Goal: Contribute content: Contribute content

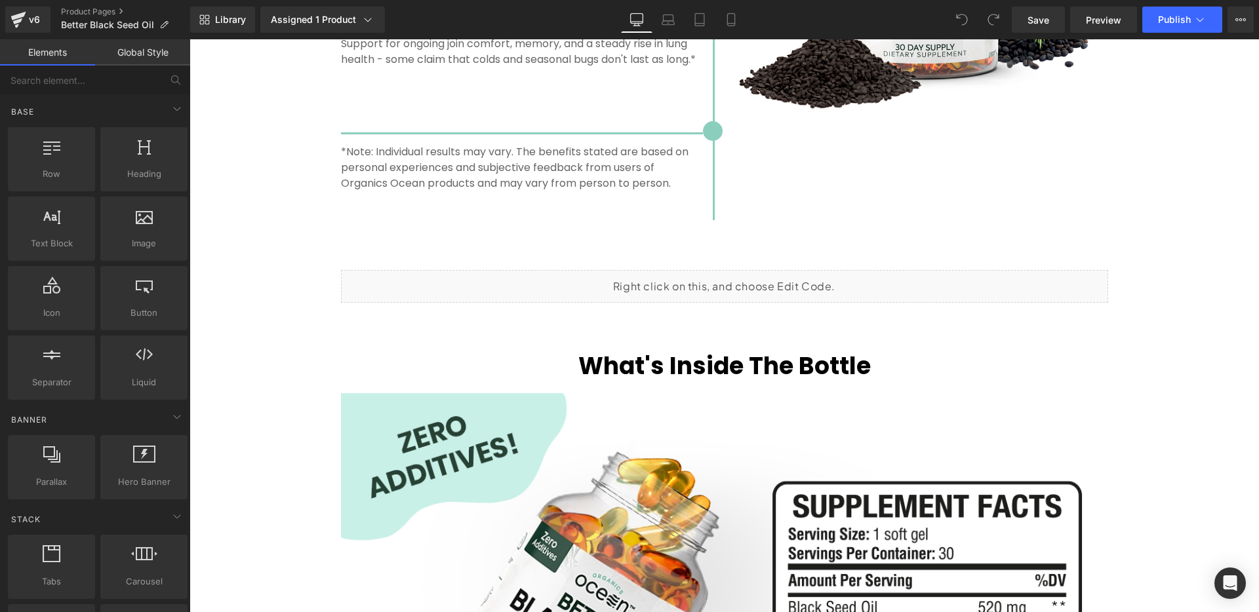
scroll to position [3119, 0]
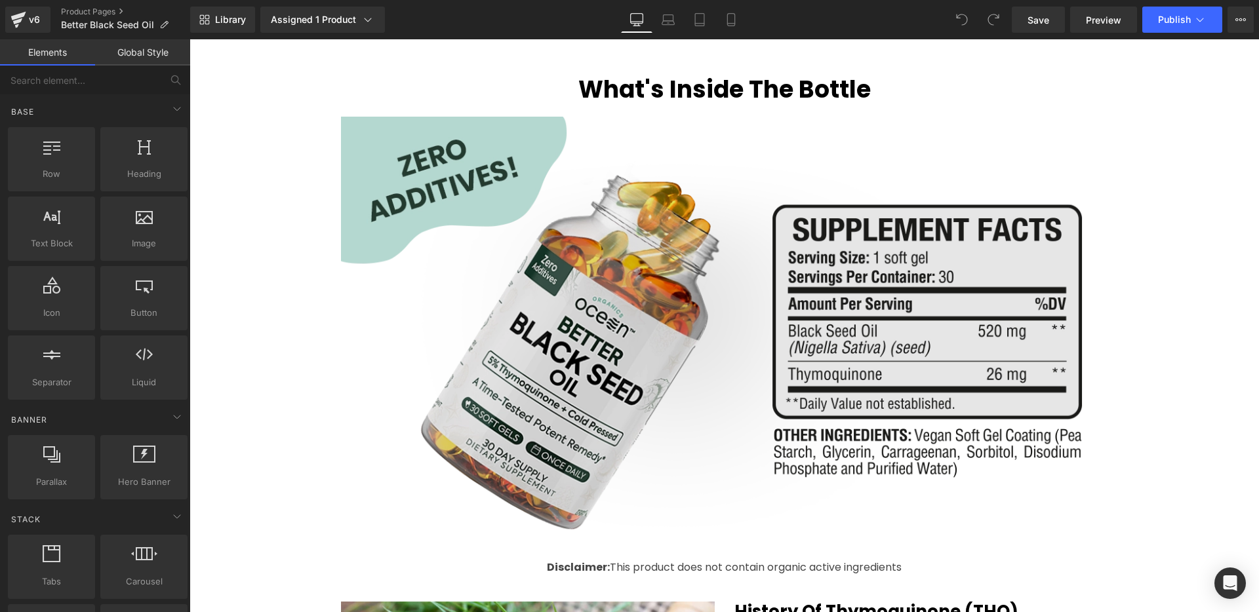
click at [674, 229] on img at bounding box center [724, 338] width 767 height 443
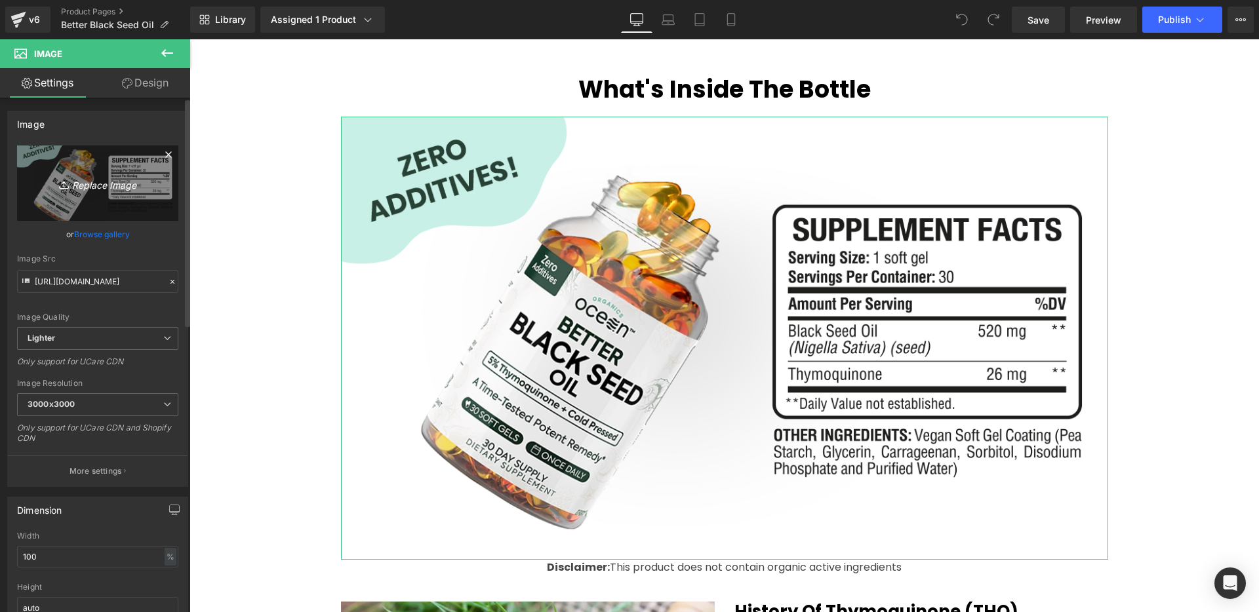
click at [113, 188] on icon "Replace Image" at bounding box center [97, 183] width 105 height 16
type input "C:\fakepath\Supliments - Black Seed Oil - Desktop - V3.webp"
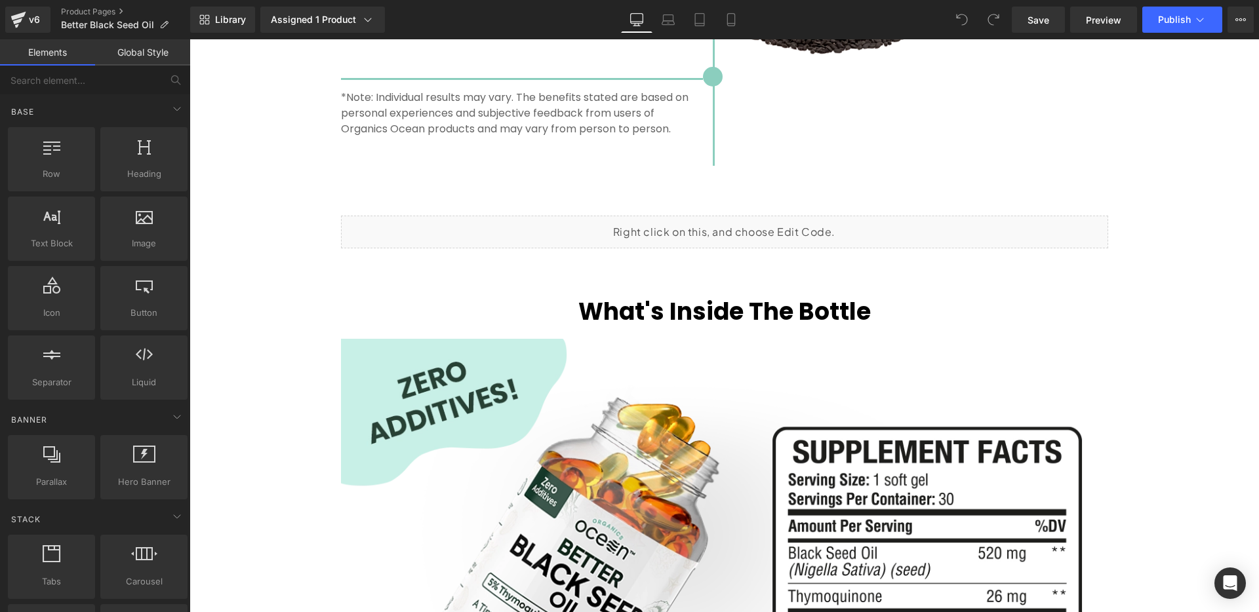
scroll to position [3242, 0]
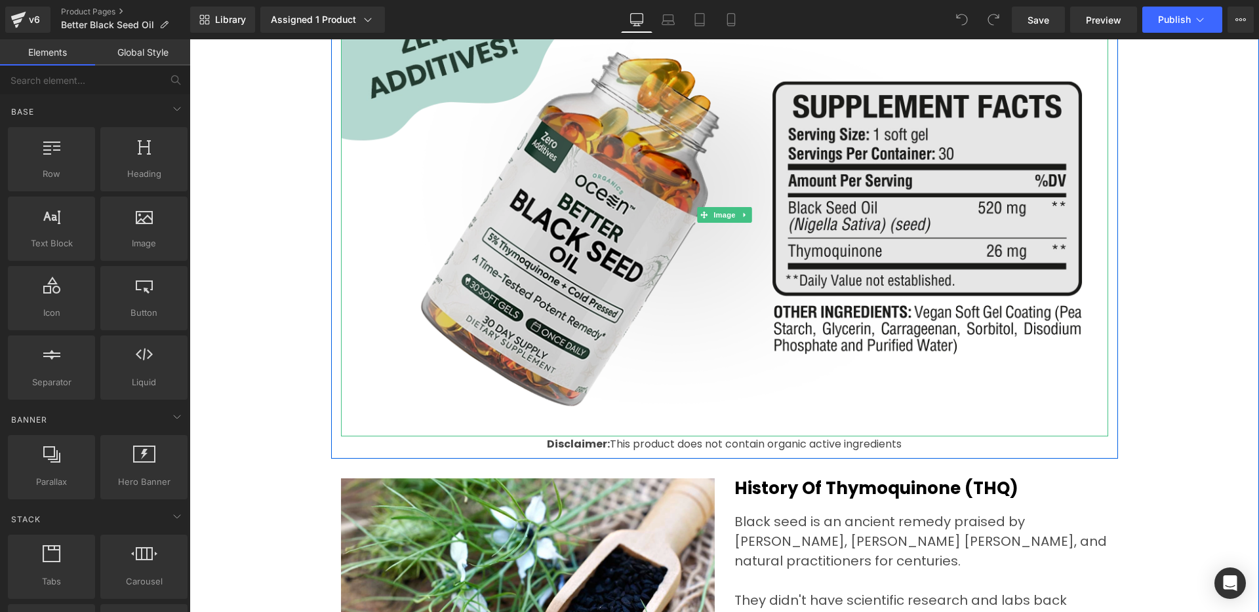
click at [746, 230] on img at bounding box center [724, 214] width 767 height 443
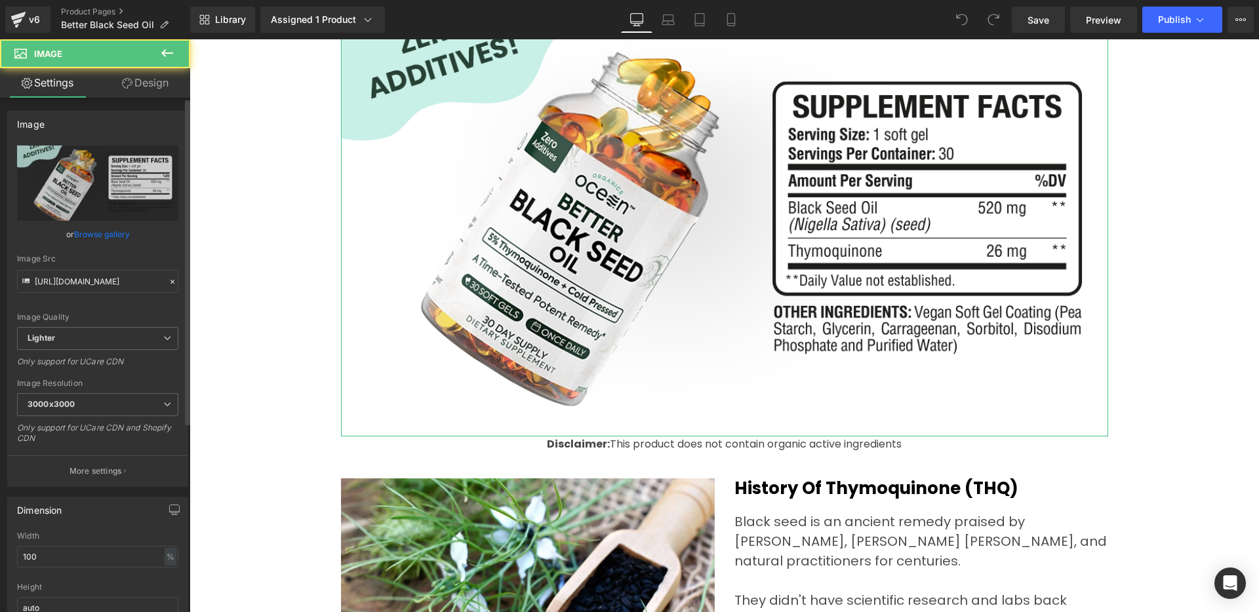
click at [97, 239] on link "Browse gallery" at bounding box center [102, 234] width 56 height 23
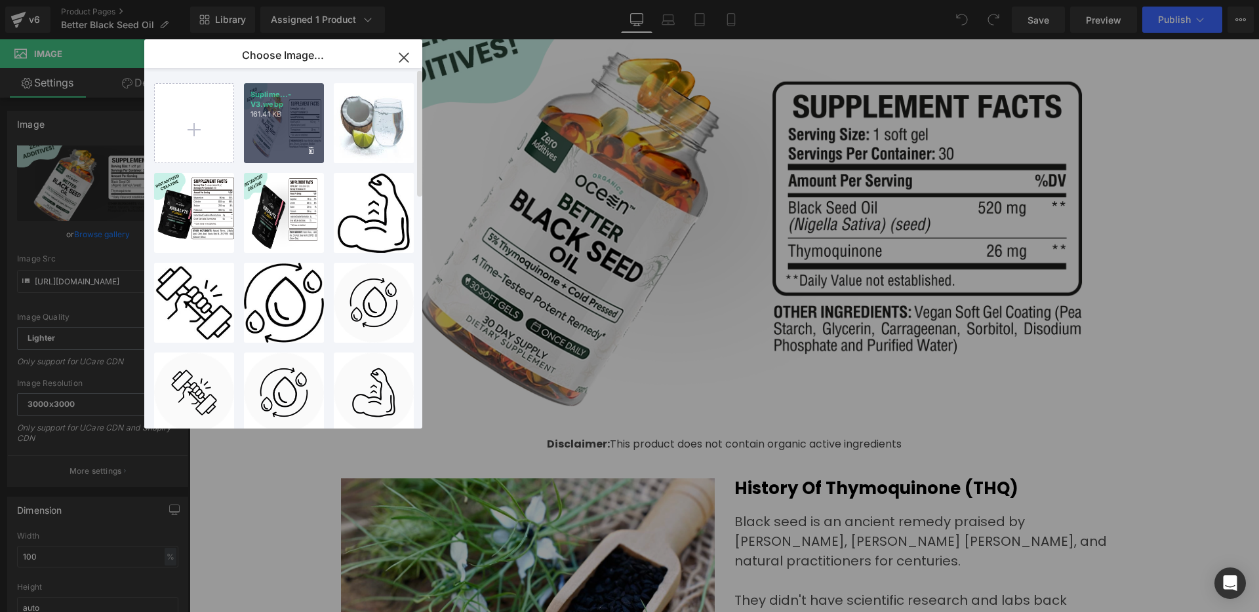
click at [298, 127] on div "Suplime...- V3.webp 161.41 KB" at bounding box center [284, 123] width 80 height 80
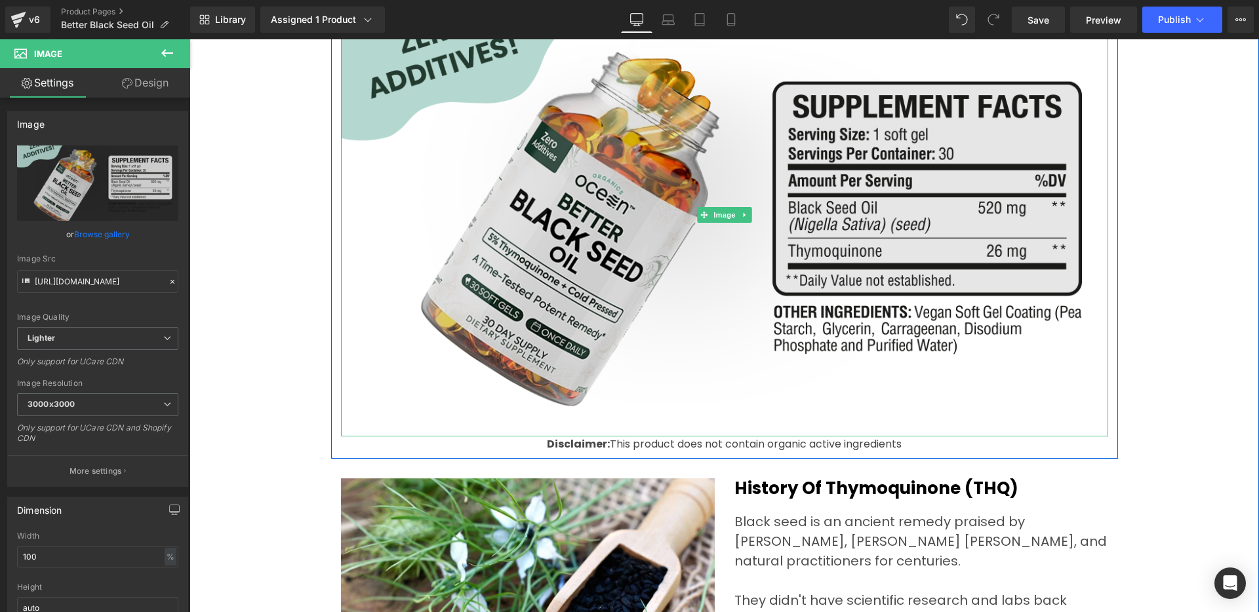
scroll to position [3234, 0]
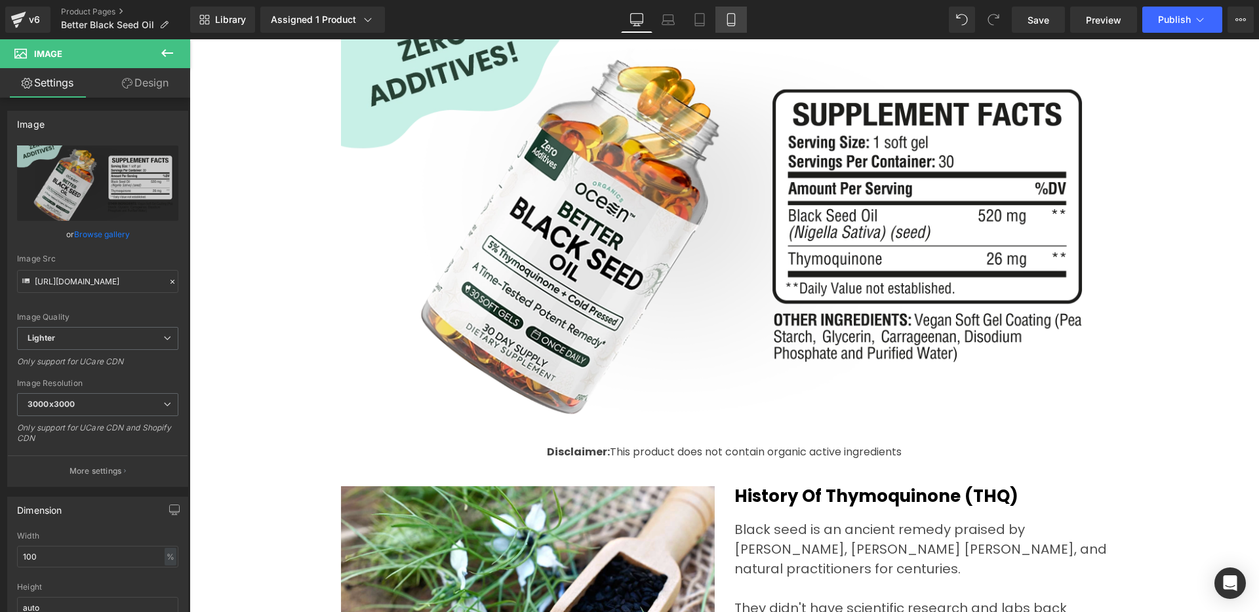
drag, startPoint x: 730, startPoint y: 23, endPoint x: 144, endPoint y: 51, distance: 586.9
click at [730, 24] on icon at bounding box center [730, 24] width 7 height 0
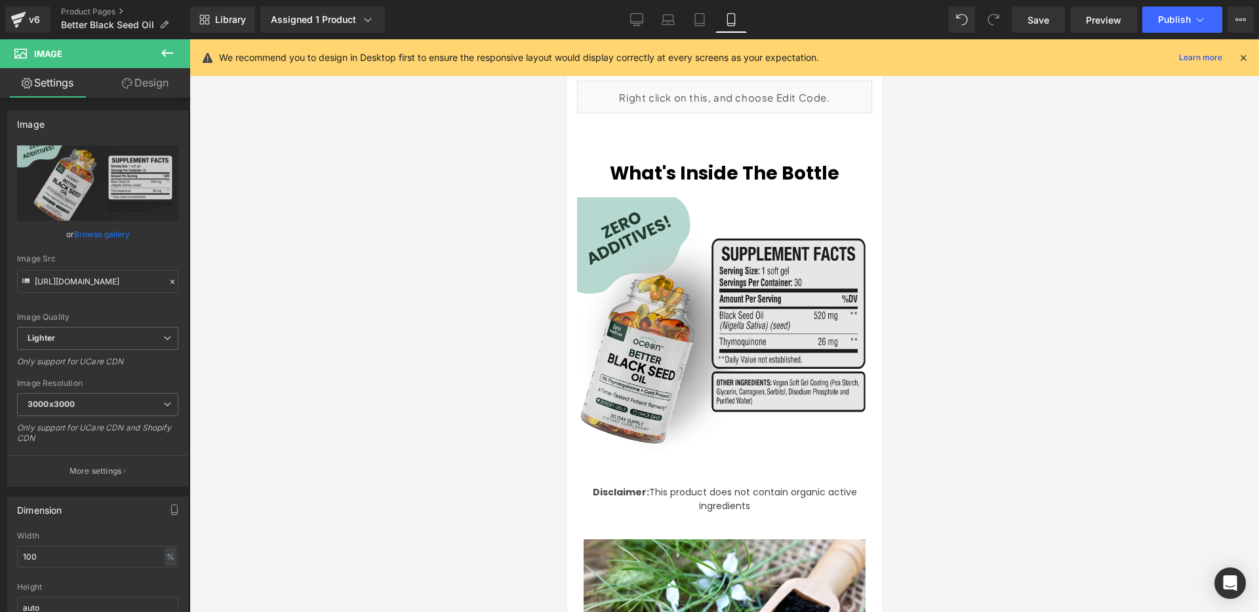
scroll to position [4603, 0]
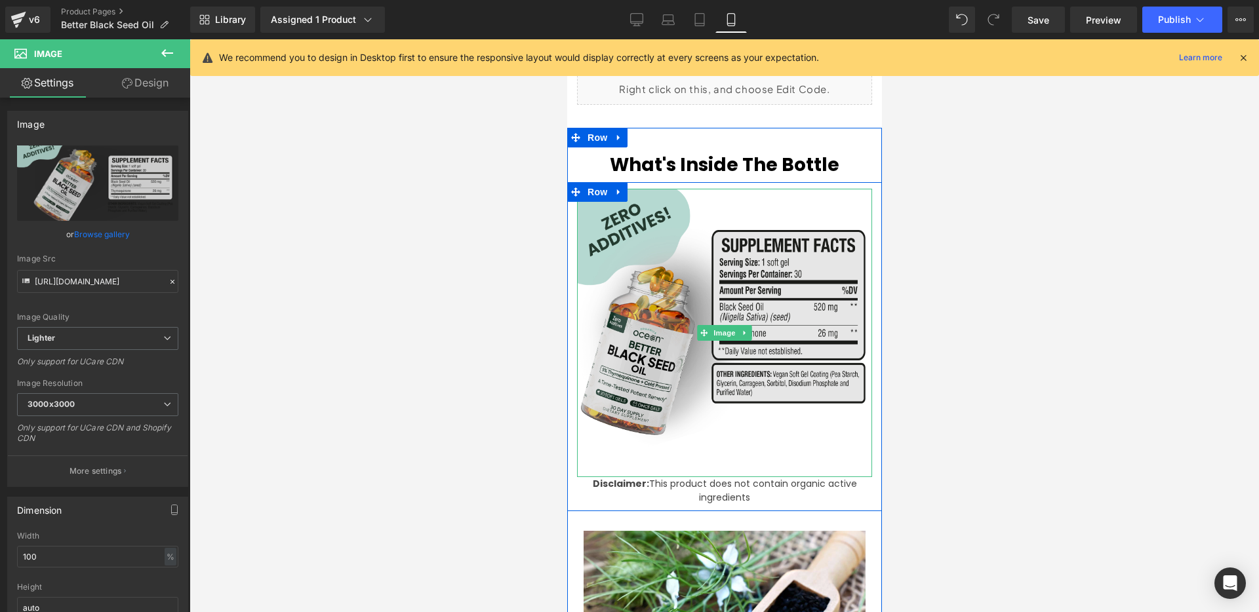
click at [696, 281] on img at bounding box center [723, 333] width 295 height 289
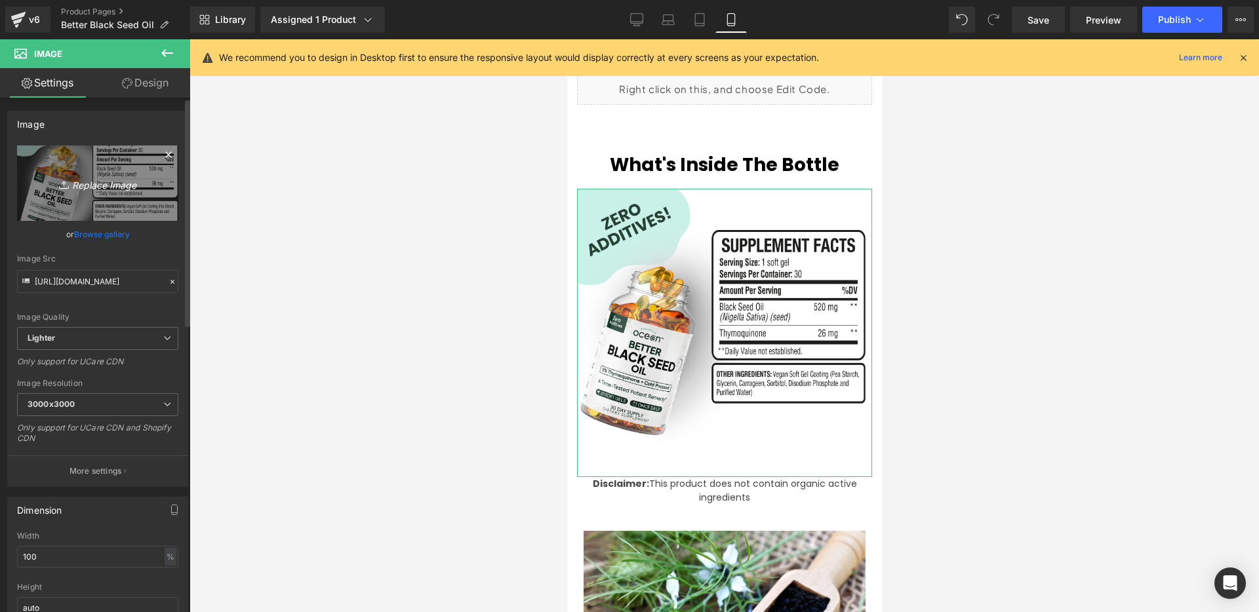
click at [106, 184] on icon "Replace Image" at bounding box center [97, 183] width 105 height 16
type input "C:\fakepath\Supliments - Black Seed Oil - Mobile - V3.webp"
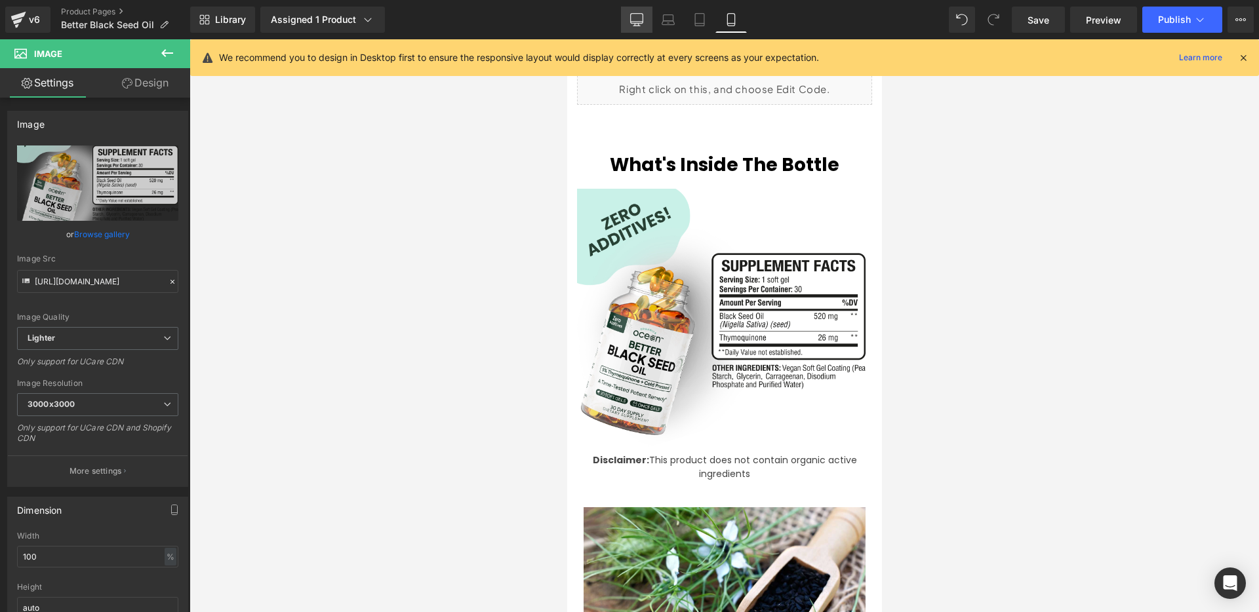
click at [639, 14] on icon at bounding box center [636, 19] width 13 height 13
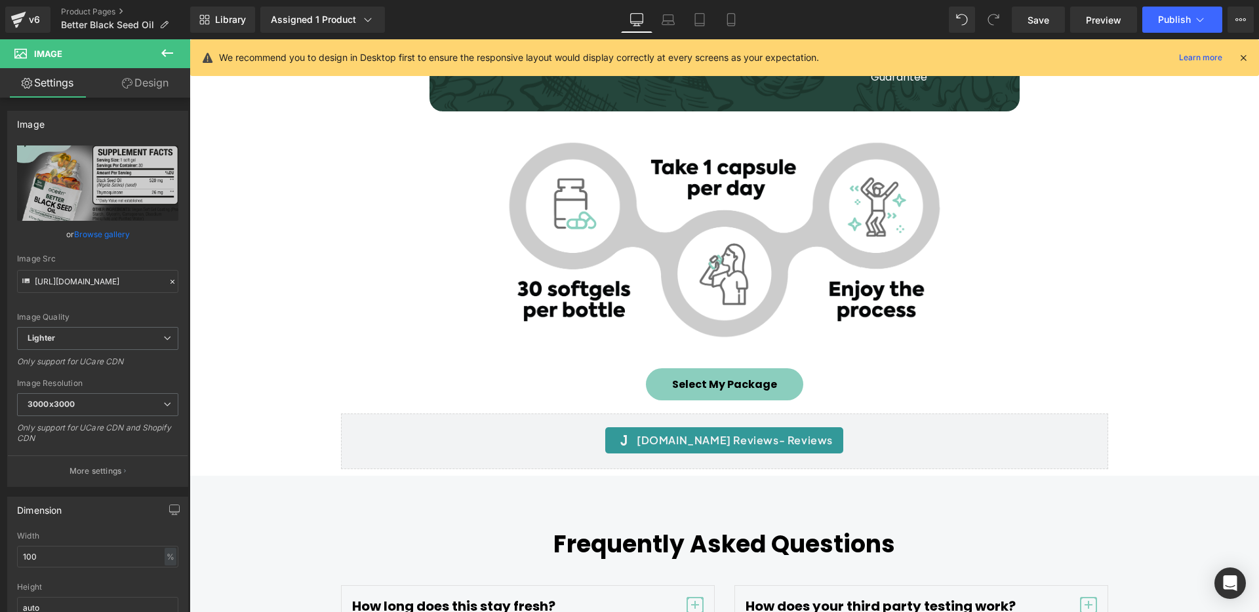
scroll to position [4536, 0]
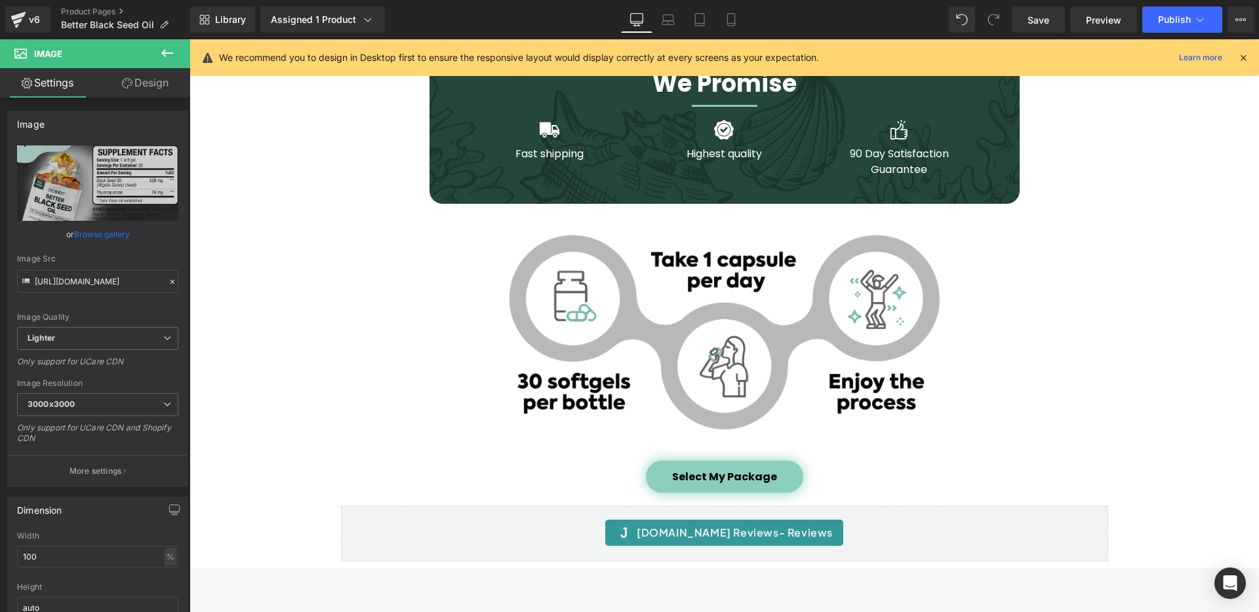
click at [711, 317] on div "Image" at bounding box center [724, 333] width 767 height 218
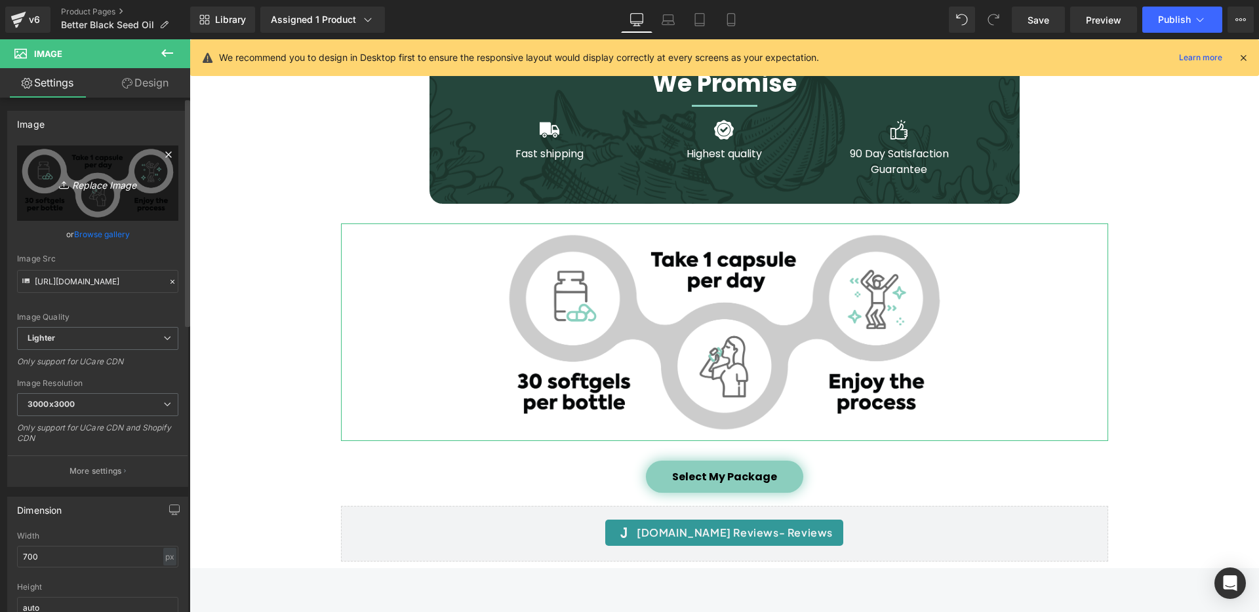
click at [89, 188] on icon "Replace Image" at bounding box center [97, 183] width 105 height 16
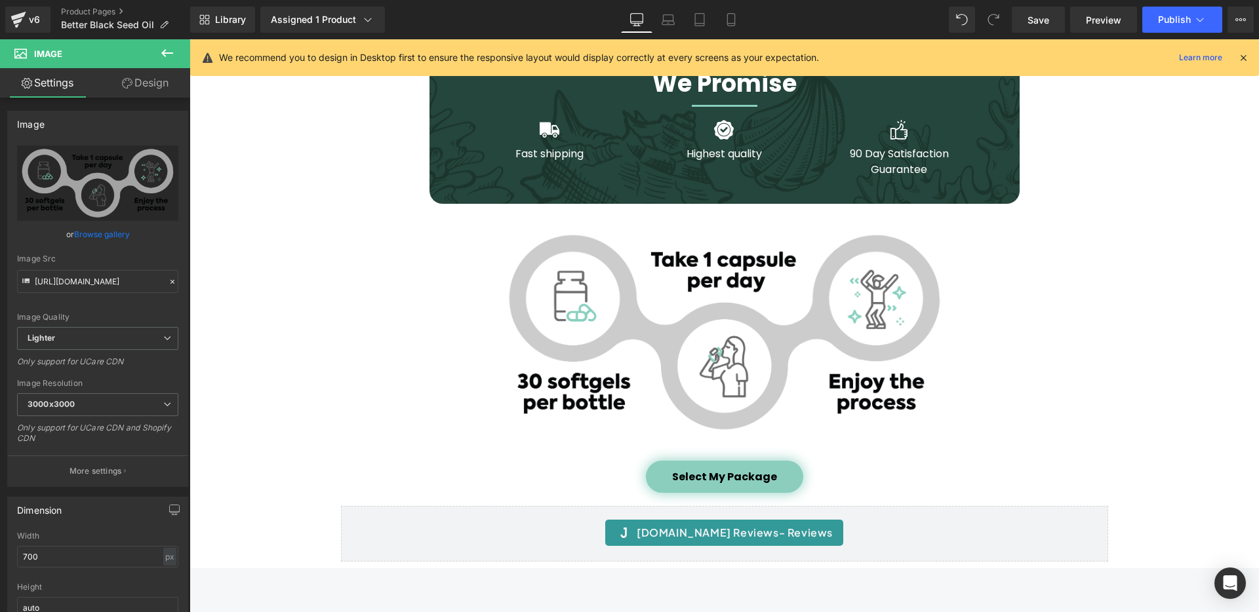
type input "C:\fakepath\Dosing Flow Only_BSO-D3K2.png"
click at [1194, 19] on icon at bounding box center [1199, 19] width 13 height 13
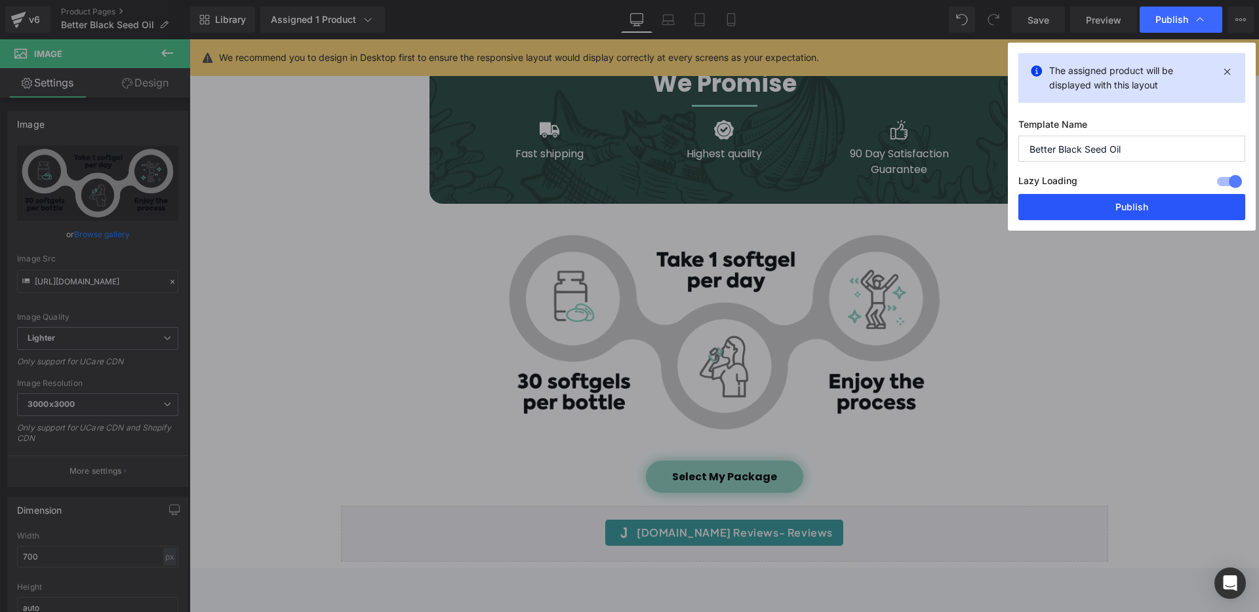
drag, startPoint x: 1165, startPoint y: 207, endPoint x: 940, endPoint y: 159, distance: 229.8
click at [1165, 207] on button "Publish" at bounding box center [1131, 207] width 227 height 26
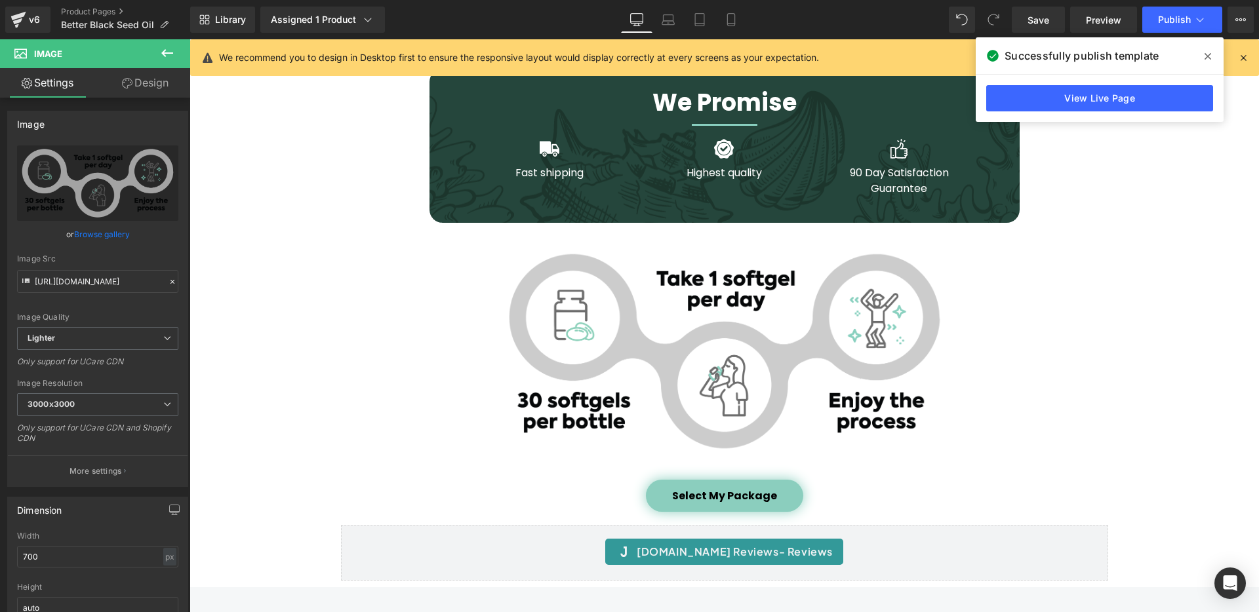
scroll to position [4652, 0]
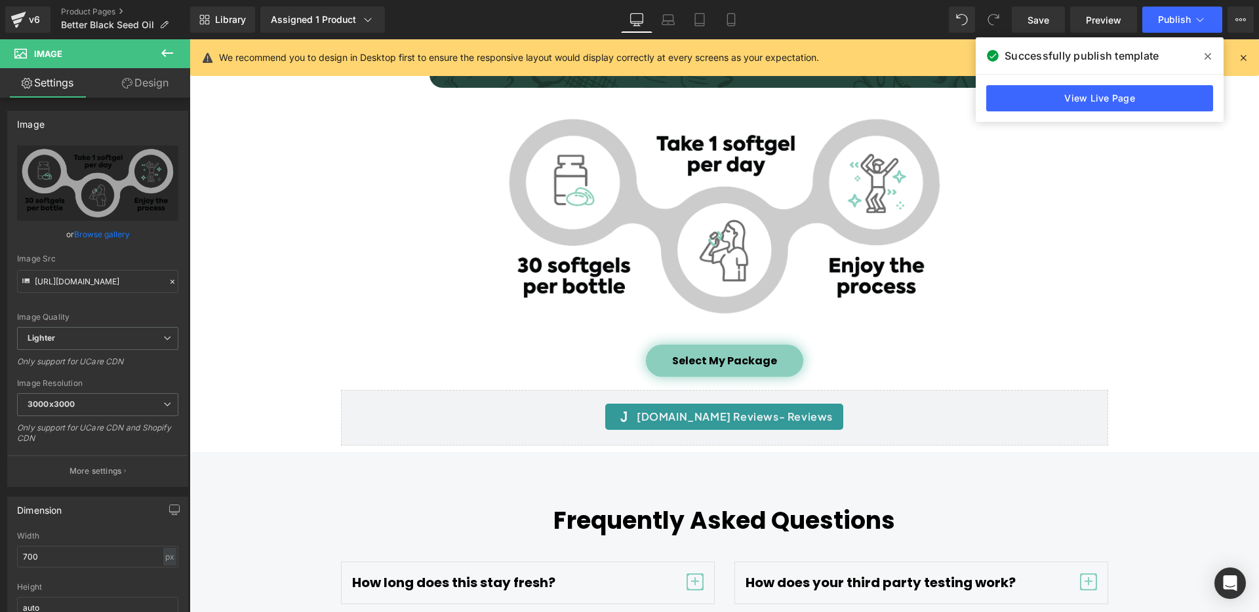
click at [1210, 60] on icon at bounding box center [1208, 56] width 7 height 10
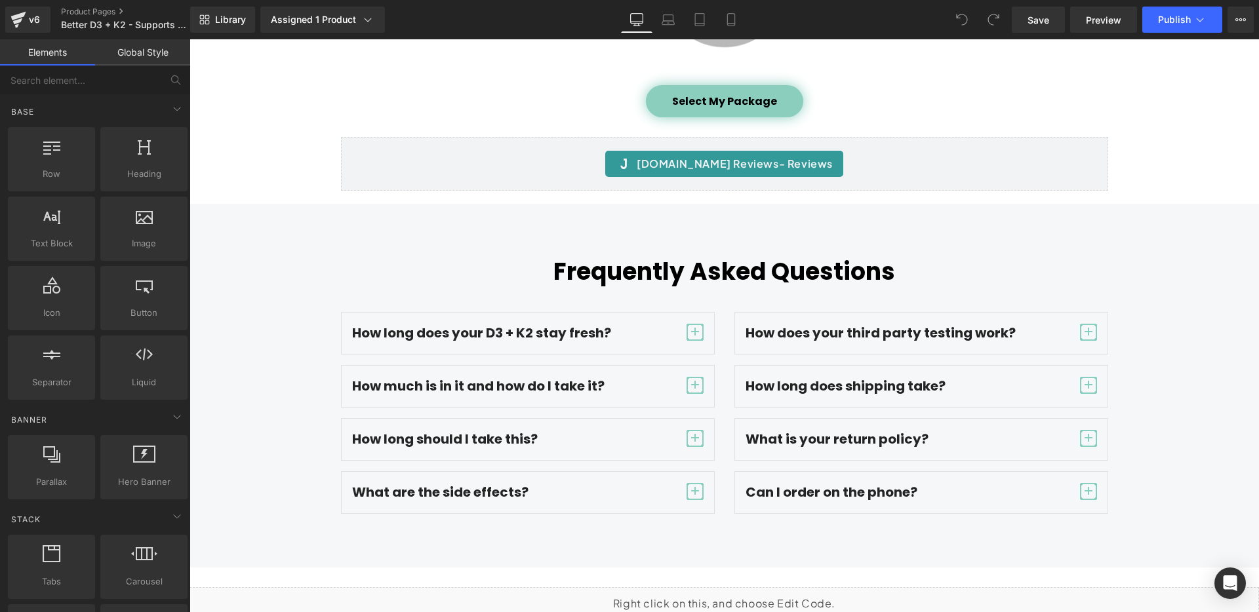
scroll to position [5356, 0]
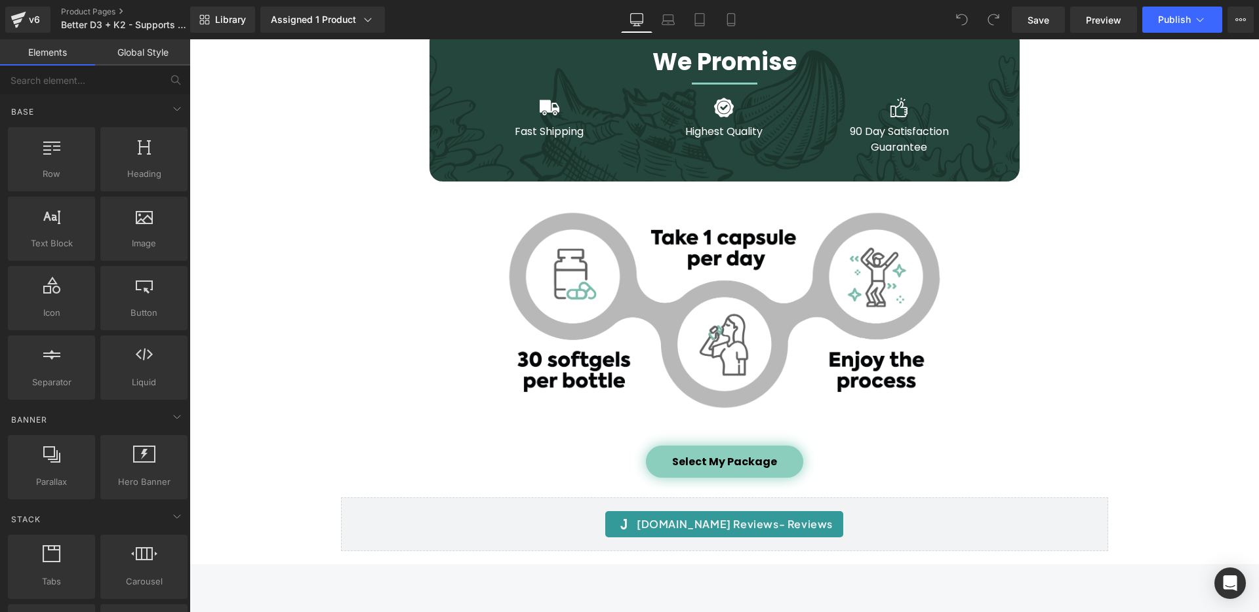
click at [714, 294] on div "Image" at bounding box center [724, 310] width 767 height 218
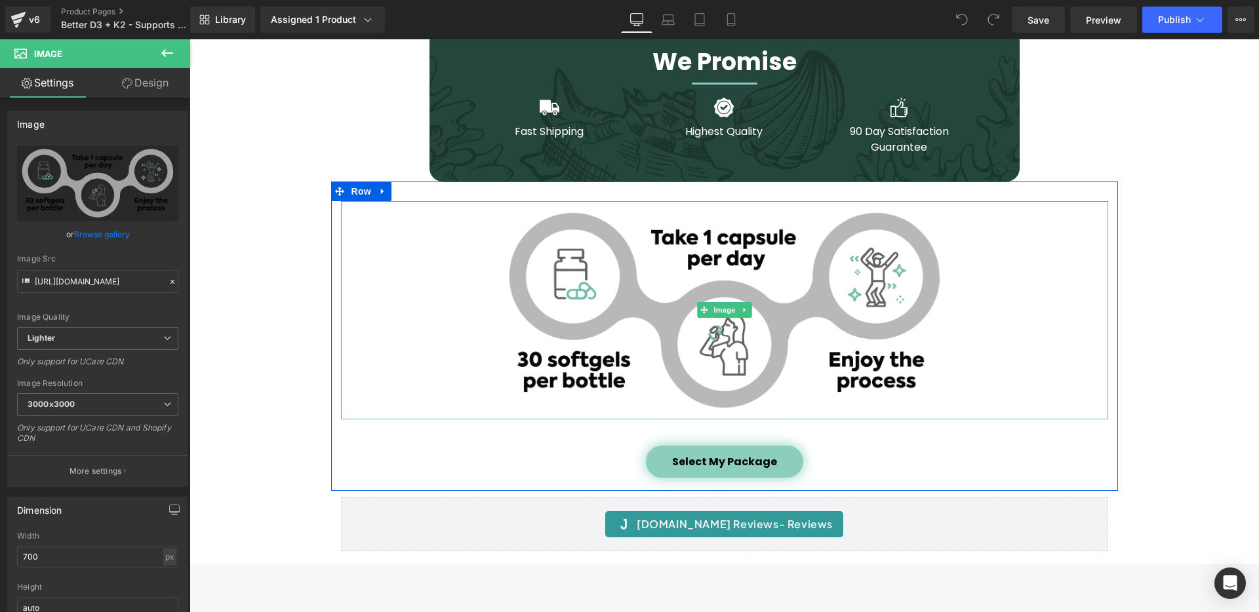
click at [725, 330] on img at bounding box center [724, 310] width 459 height 218
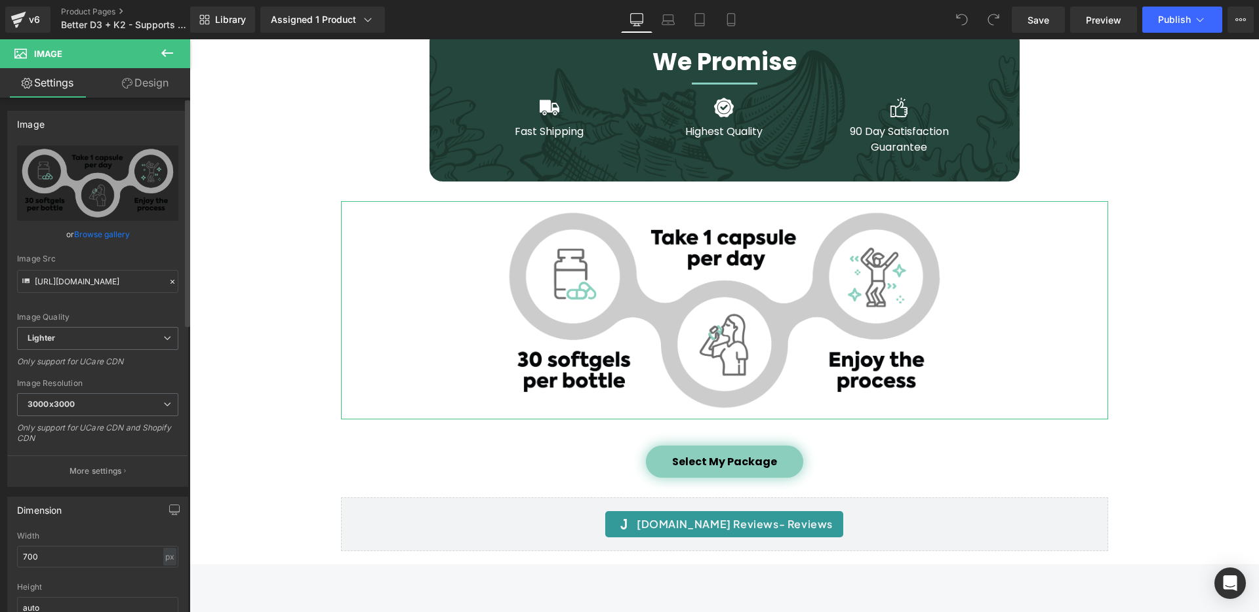
click at [108, 236] on link "Browse gallery" at bounding box center [102, 234] width 56 height 23
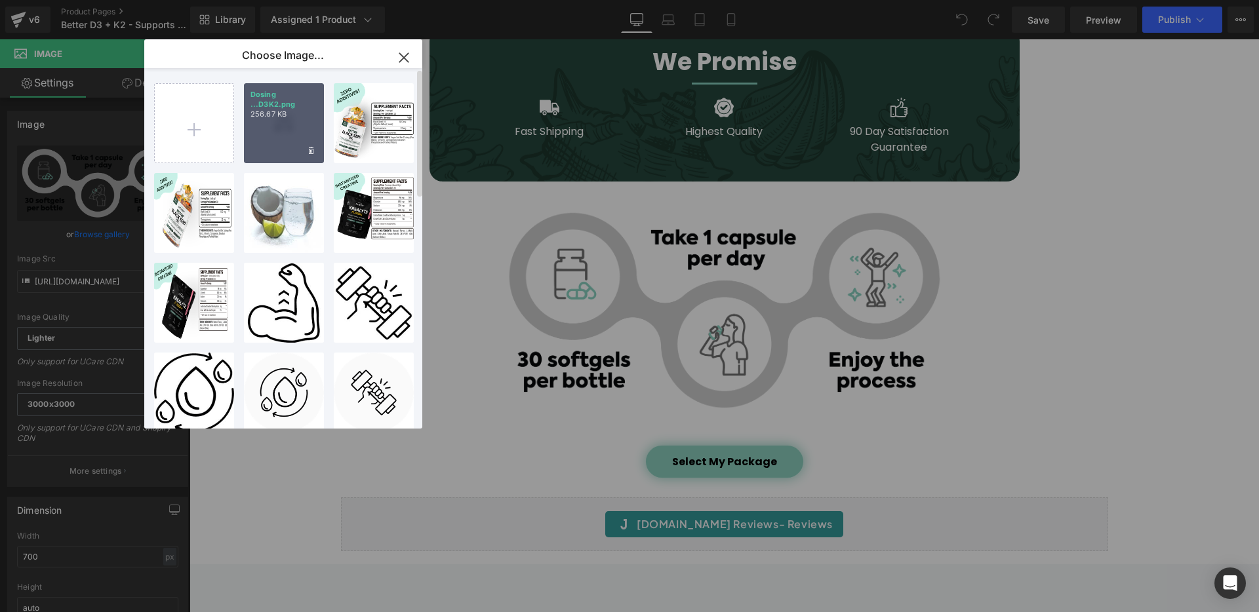
click at [277, 132] on div "Dosing ...D3K2.png 256.67 KB" at bounding box center [284, 123] width 80 height 80
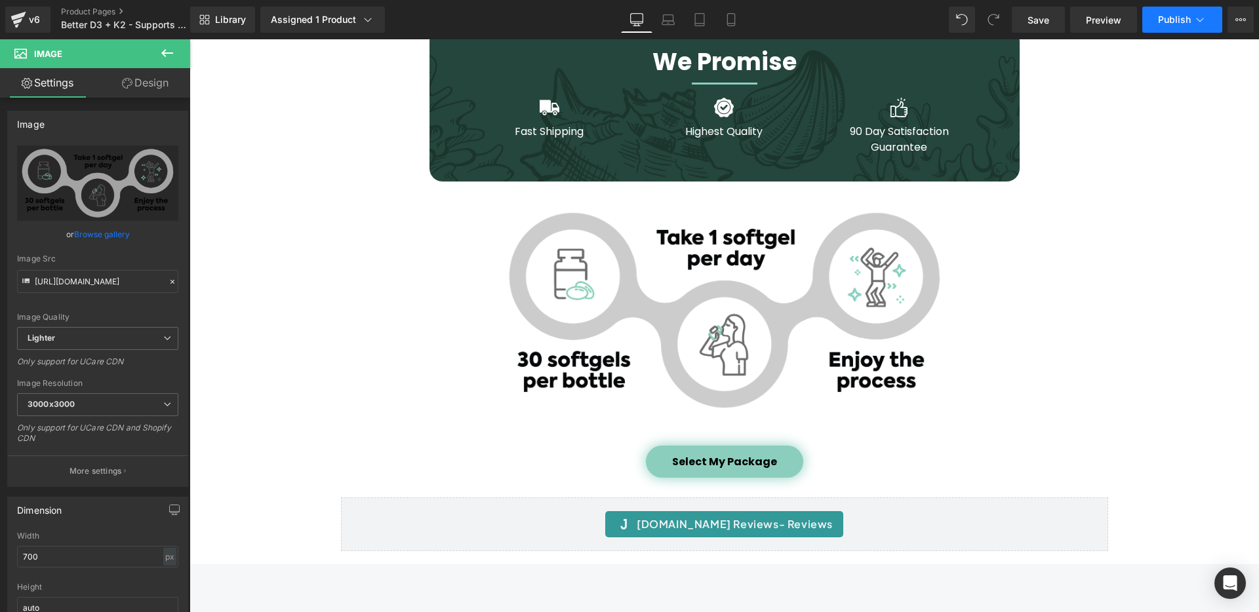
click at [1198, 26] on button "Publish" at bounding box center [1182, 20] width 80 height 26
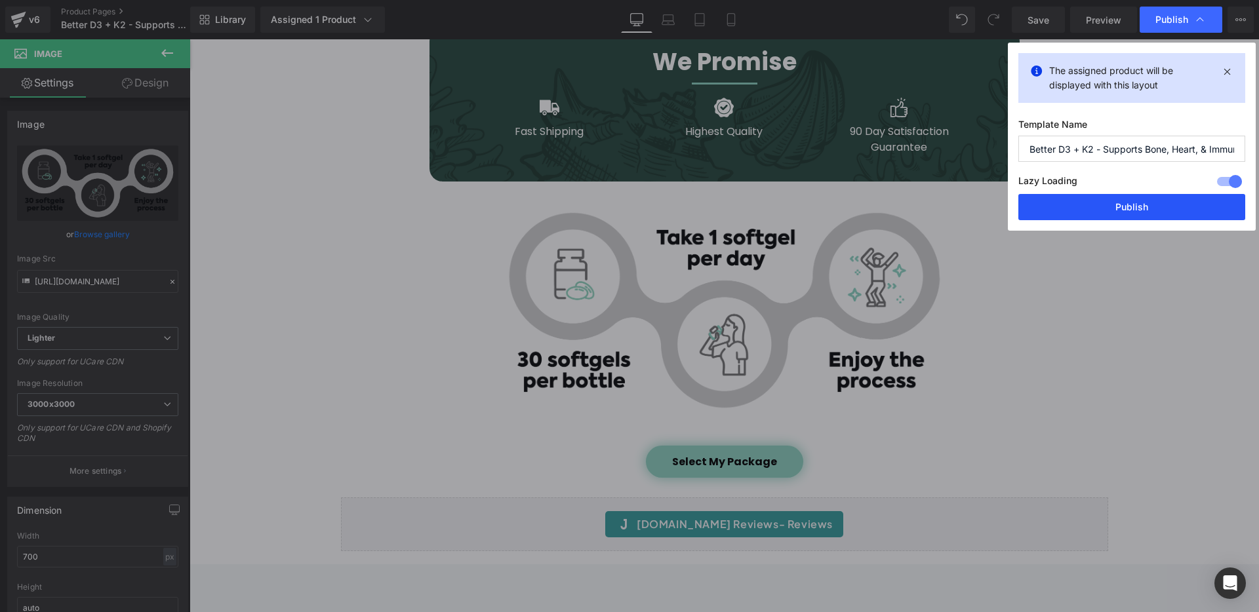
click at [1119, 203] on button "Publish" at bounding box center [1131, 207] width 227 height 26
